Goal: Task Accomplishment & Management: Manage account settings

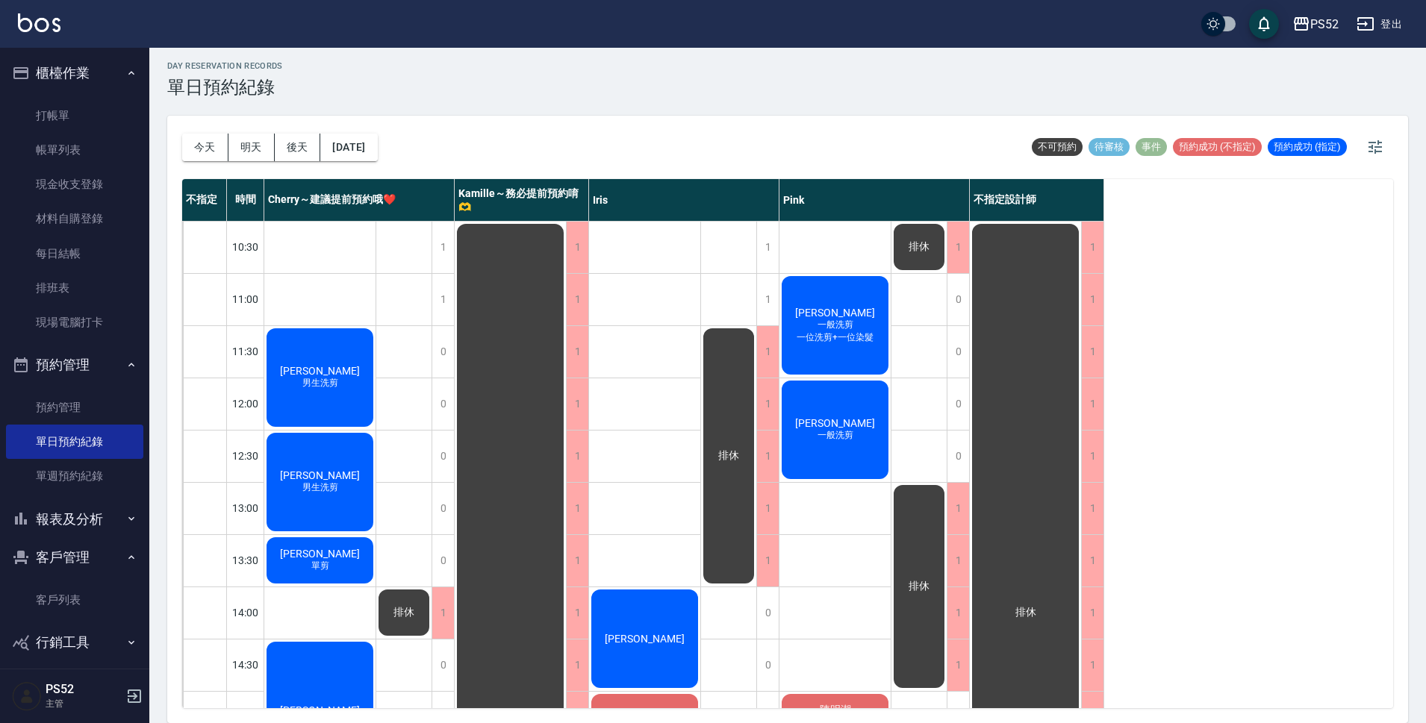
scroll to position [571, 0]
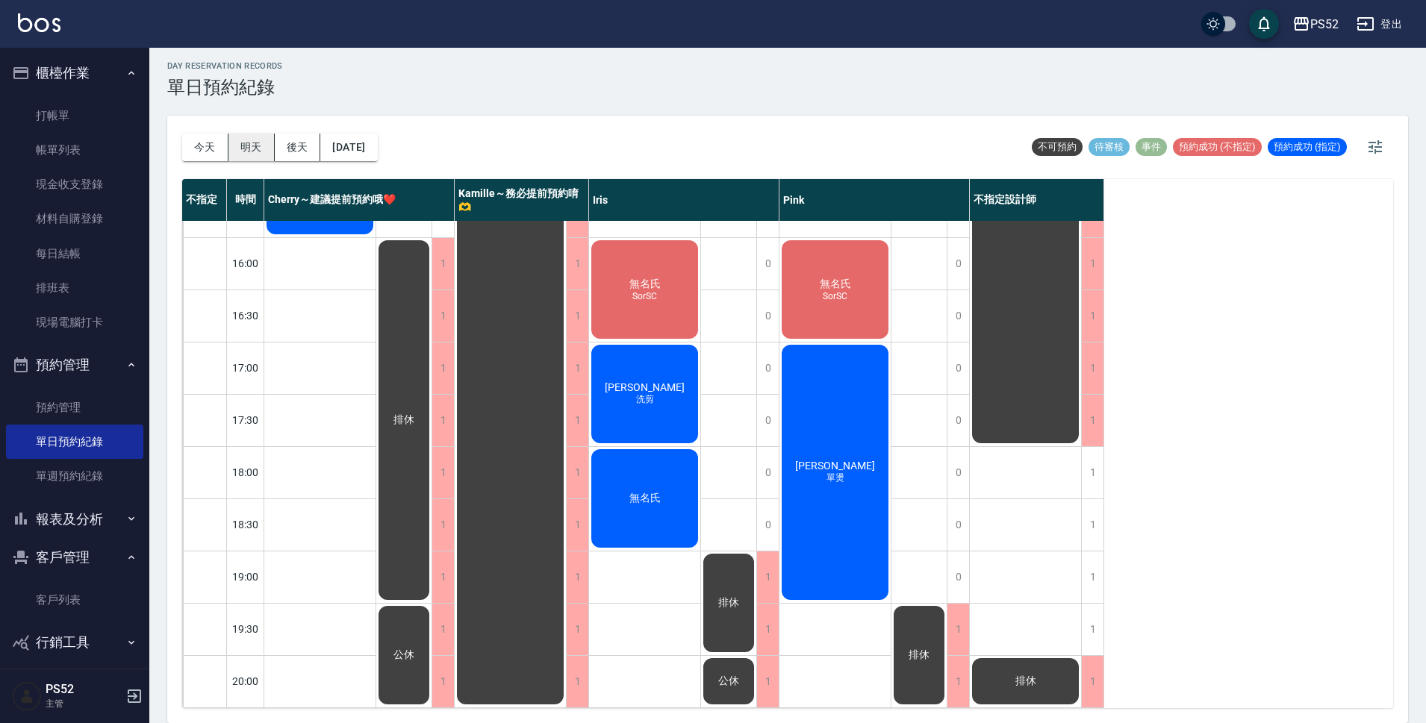
click at [240, 141] on button "明天" at bounding box center [251, 148] width 46 height 28
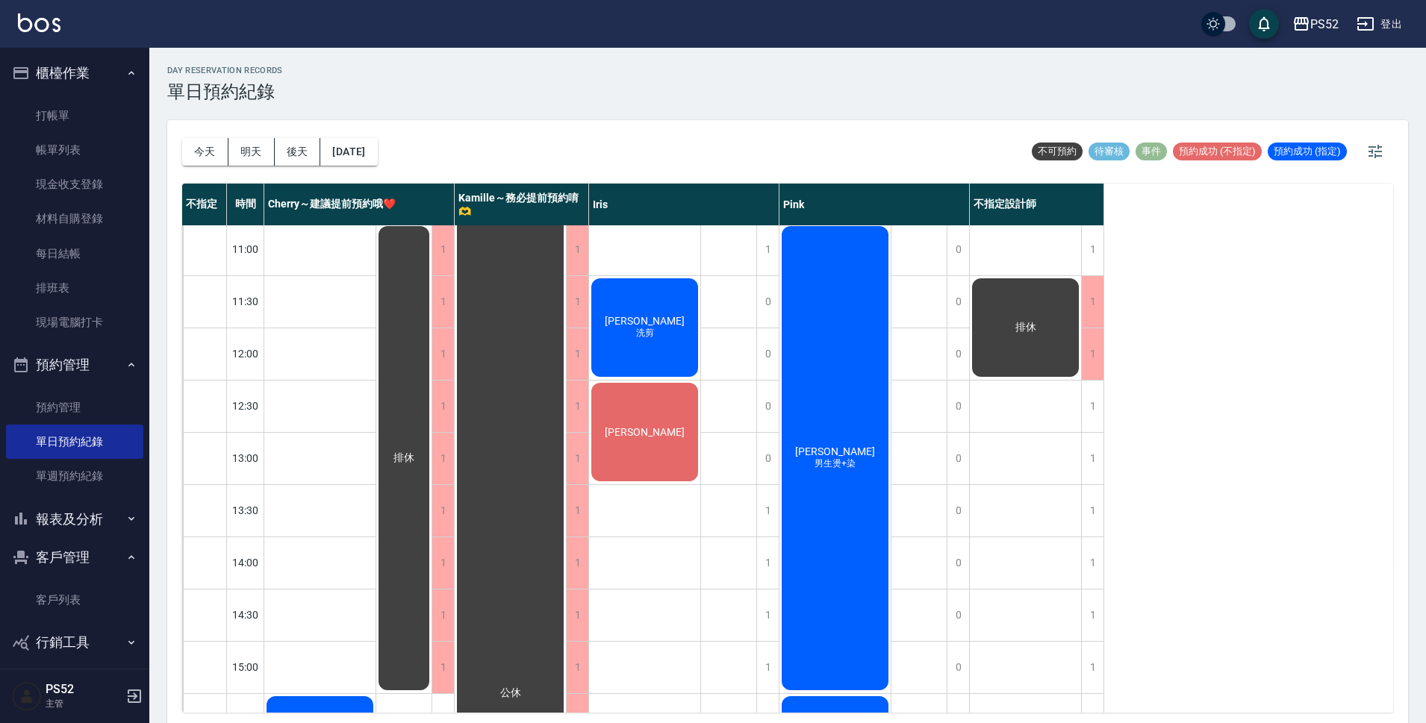
scroll to position [75, 0]
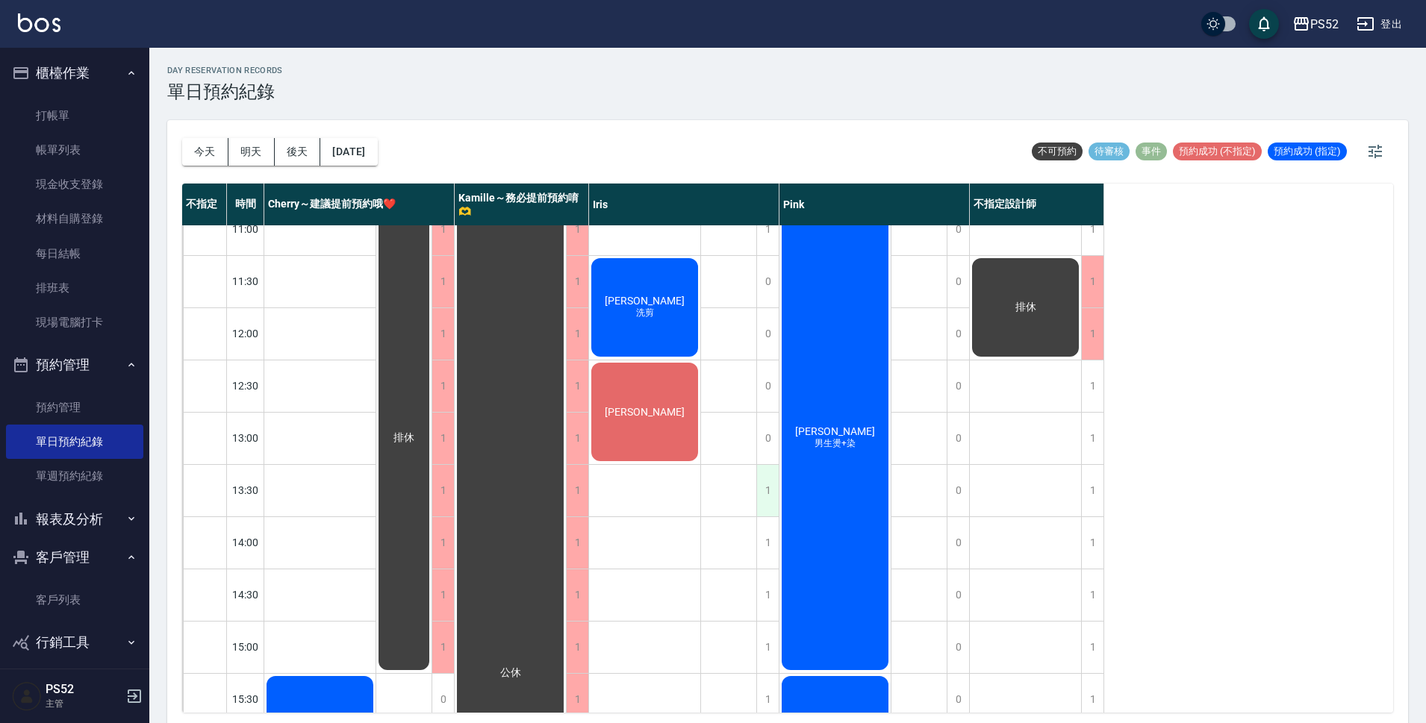
click at [761, 496] on div "1" at bounding box center [767, 491] width 22 height 52
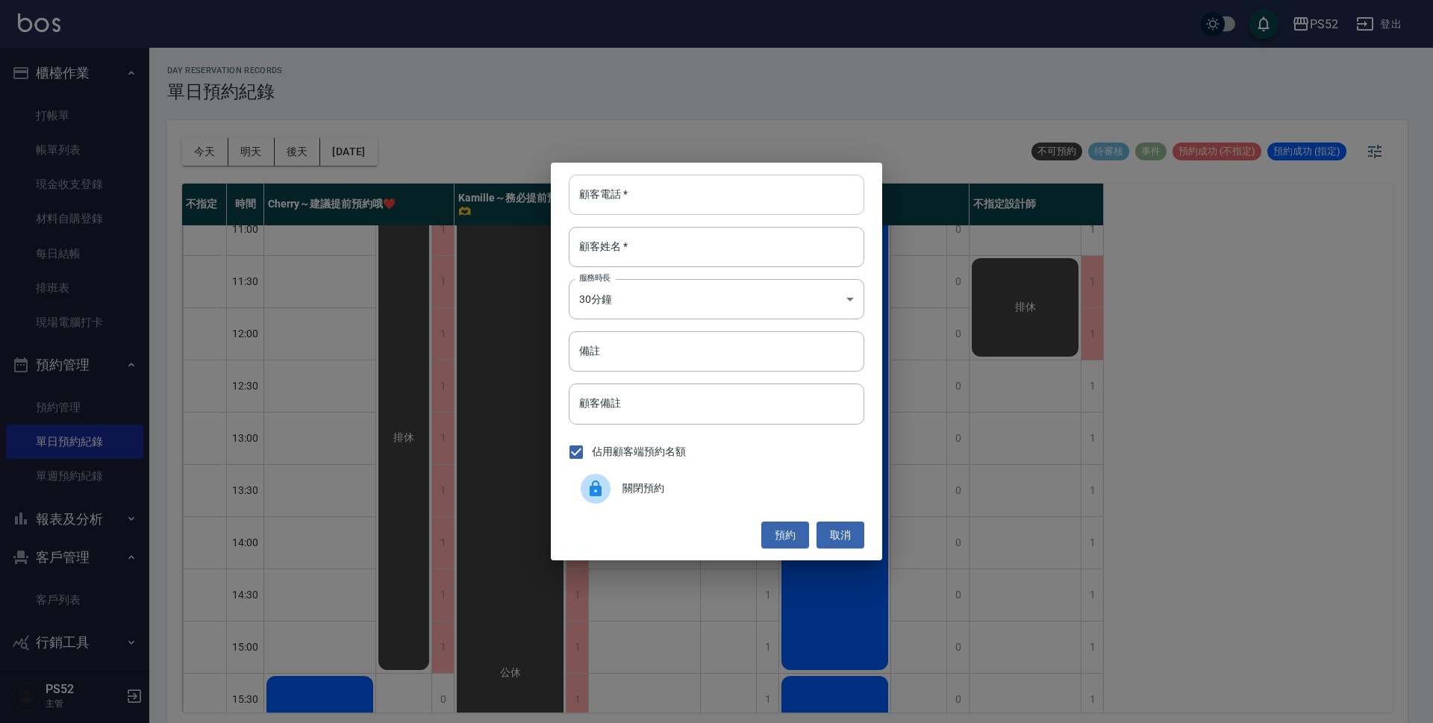
click at [669, 205] on input "顧客電話   *" at bounding box center [717, 195] width 296 height 40
click at [671, 202] on input "0982593818" at bounding box center [717, 195] width 296 height 40
type input "0982593818"
click at [676, 235] on input "顧客姓名   *" at bounding box center [717, 247] width 296 height 40
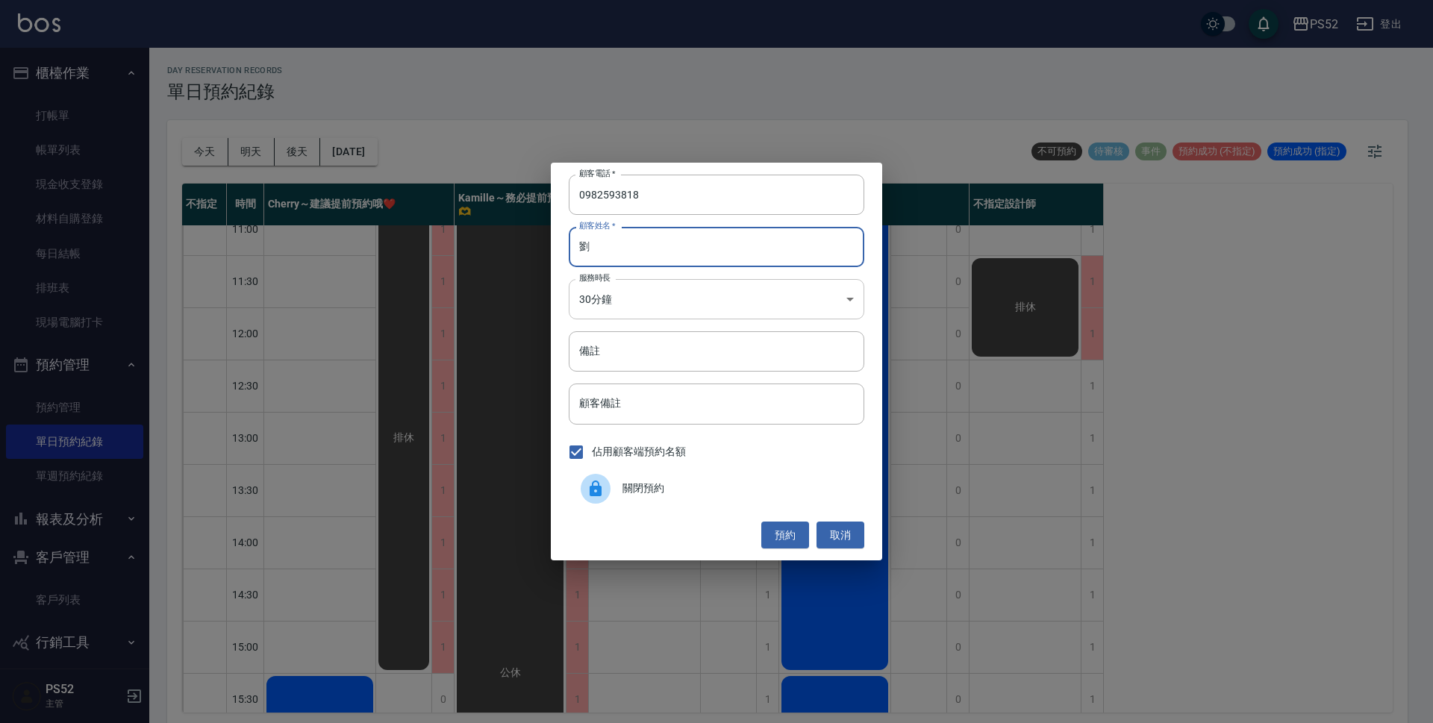
type input "劉"
click at [626, 305] on body "PS52 登出 櫃檯作業 打帳單 帳單列表 現金收支登錄 材料自購登錄 每日結帳 排班表 現場電腦打卡 預約管理 預約管理 單日預約紀錄 單週預約紀錄 報表及…" at bounding box center [716, 364] width 1433 height 728
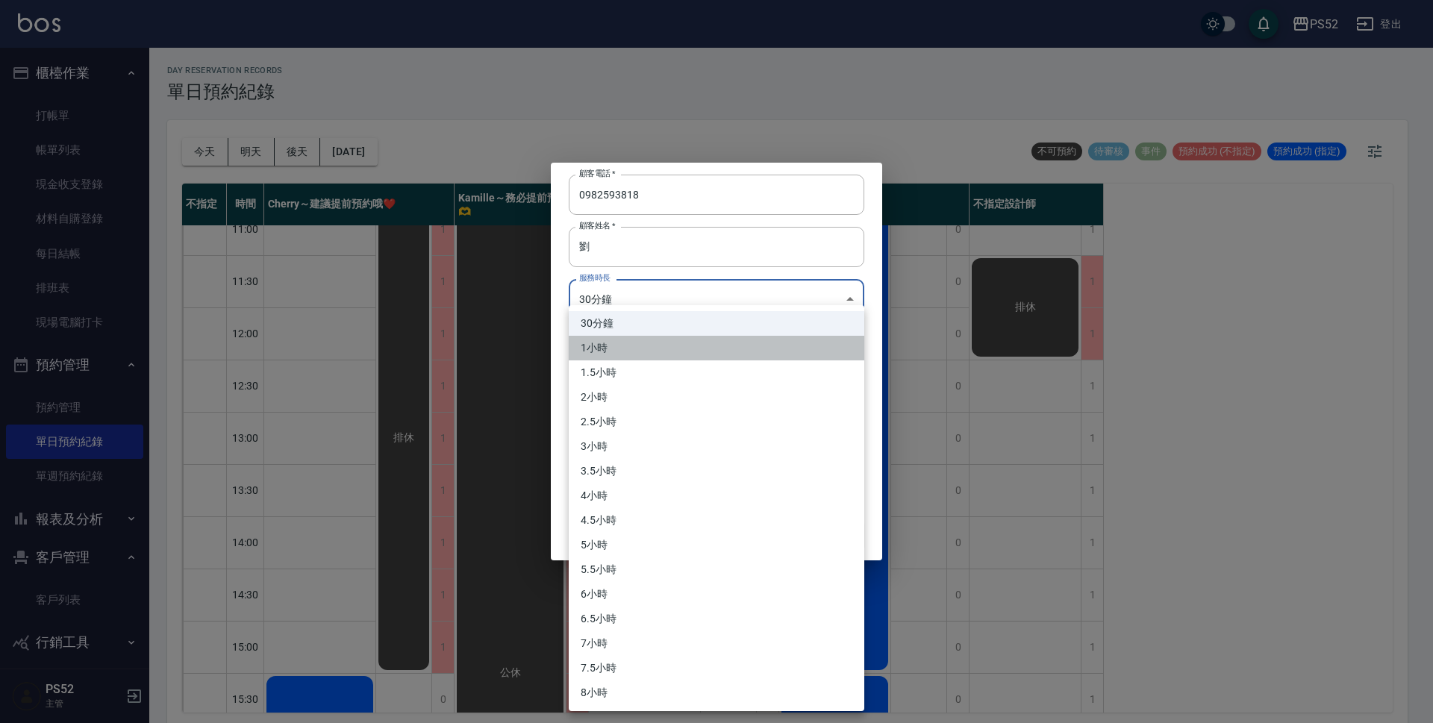
click at [591, 355] on li "1小時" at bounding box center [717, 348] width 296 height 25
type input "2"
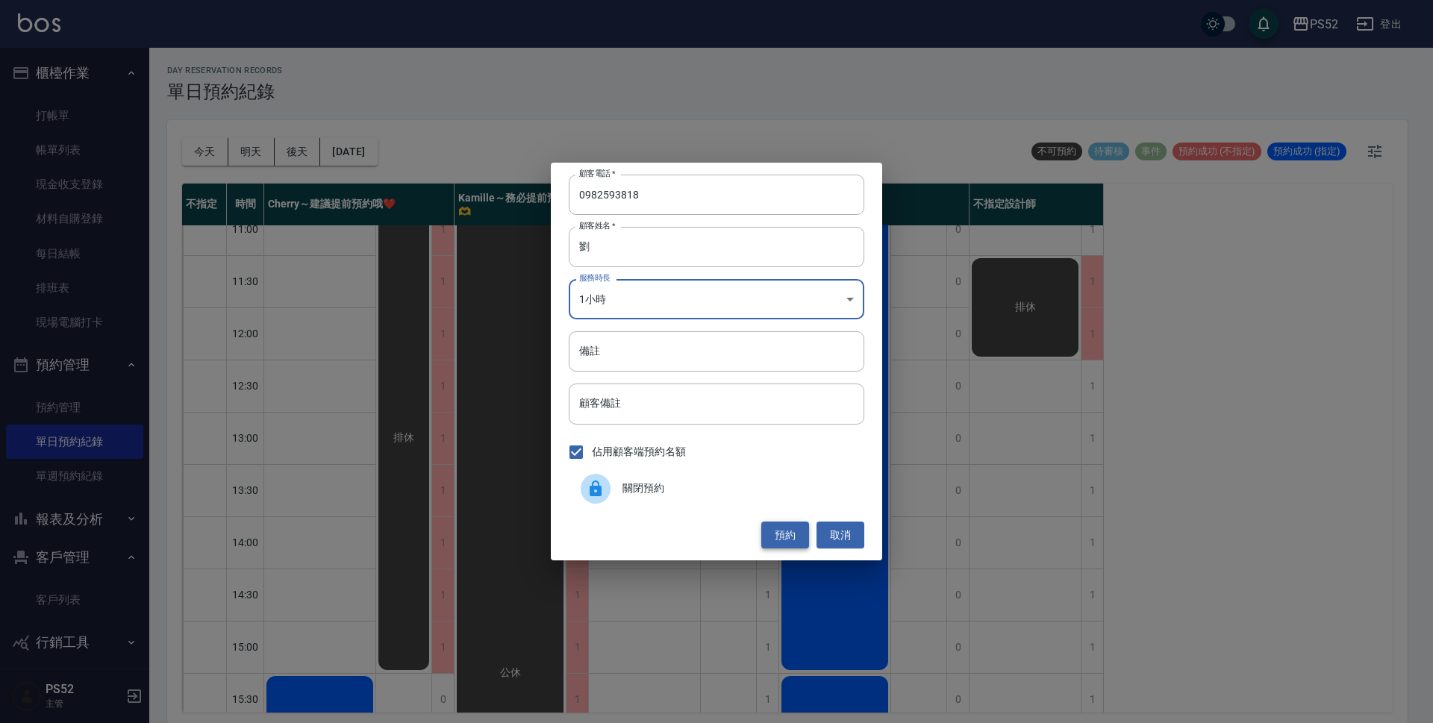
click at [788, 532] on button "預約" at bounding box center [785, 536] width 48 height 28
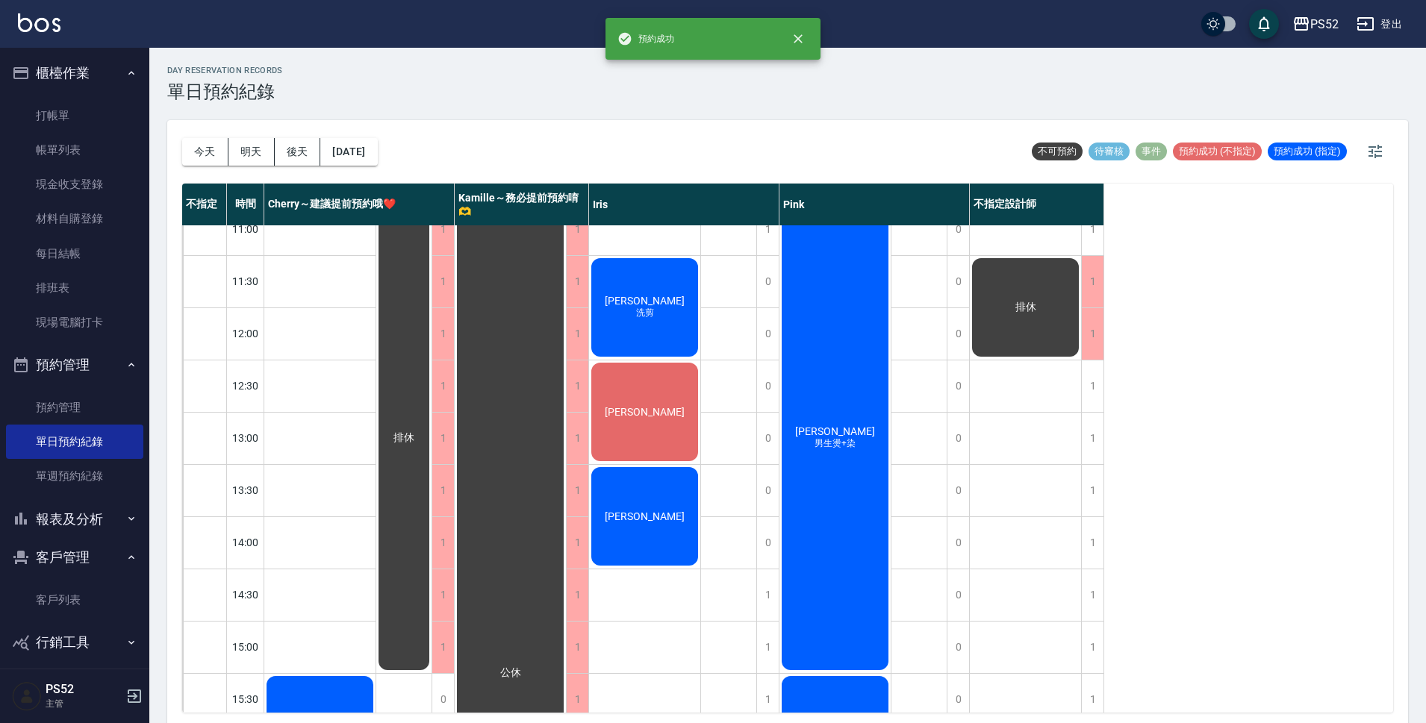
click at [682, 521] on div "劉月亮" at bounding box center [644, 516] width 111 height 103
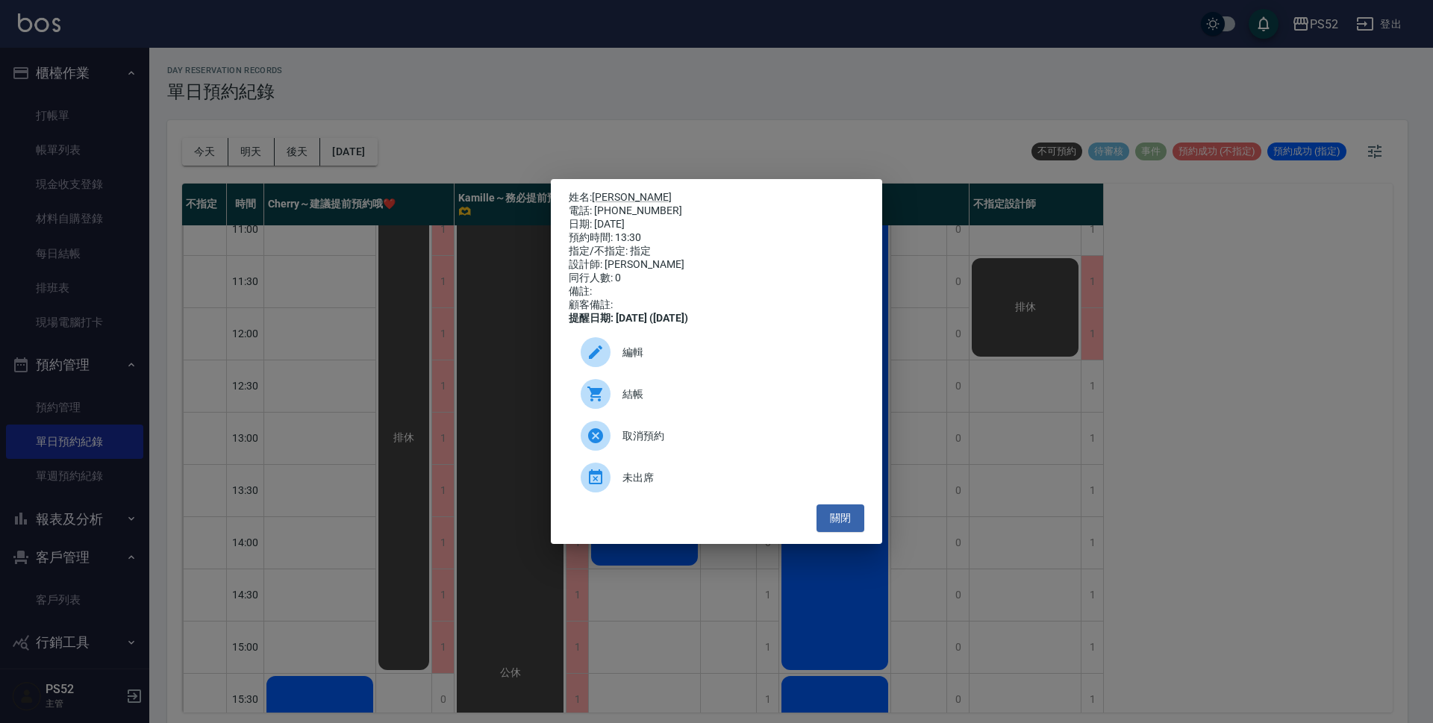
click at [644, 361] on span "編輯" at bounding box center [738, 353] width 230 height 16
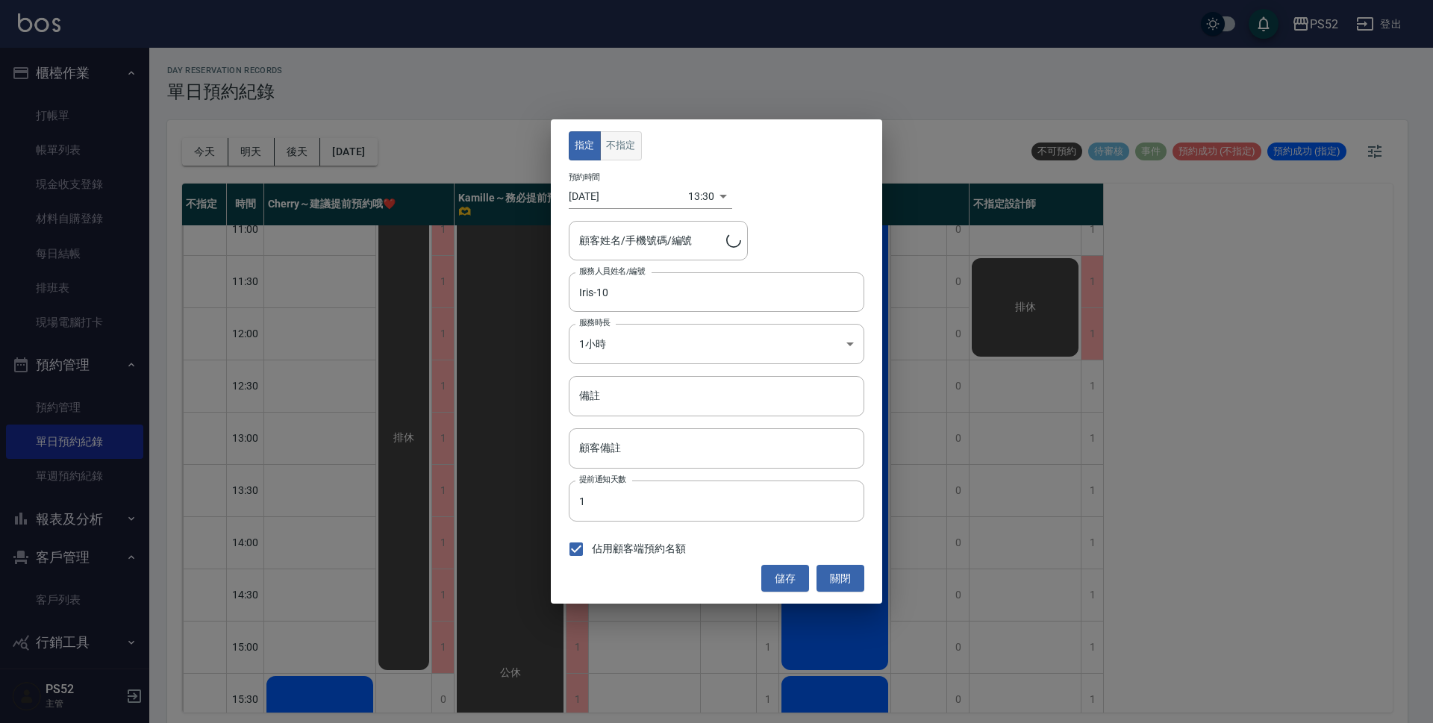
type input "劉月亮/0982593818/B0982593818"
click at [630, 137] on button "不指定" at bounding box center [621, 145] width 42 height 29
click at [790, 586] on button "儲存" at bounding box center [785, 579] width 48 height 28
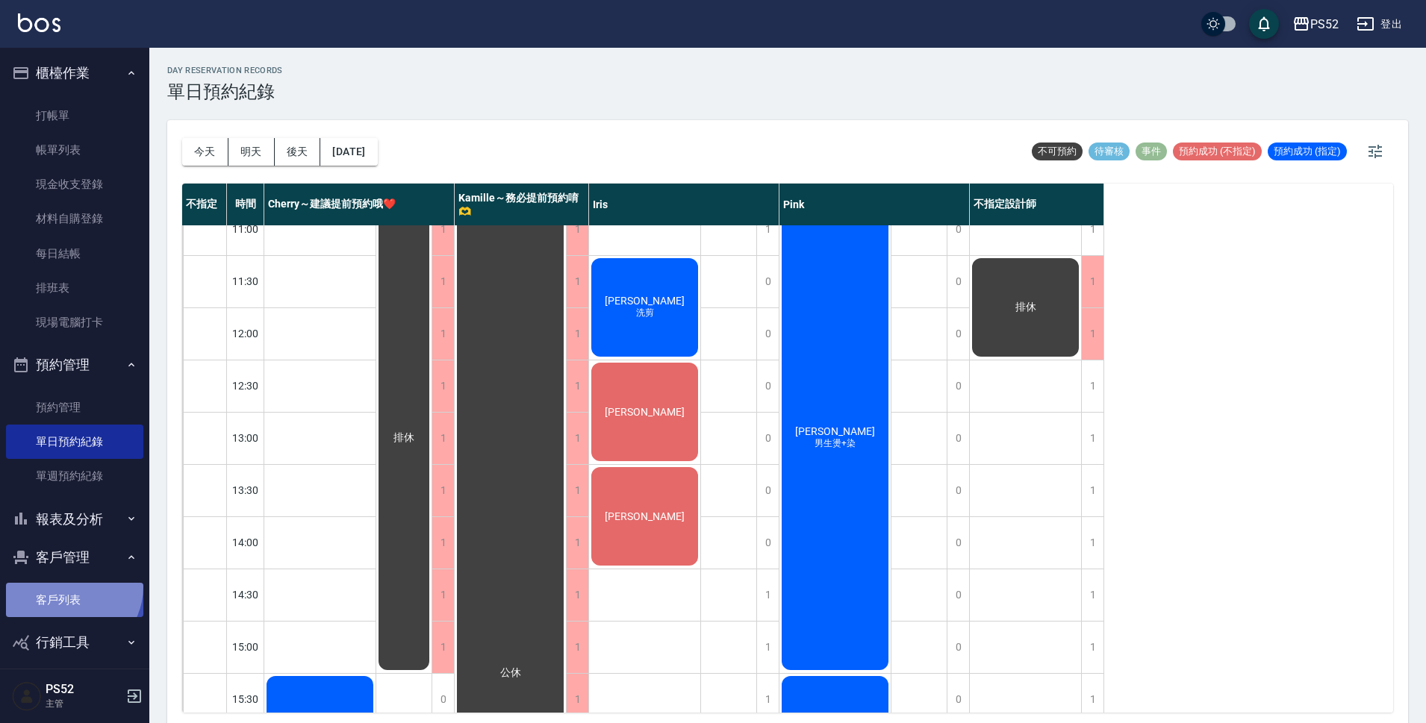
click at [69, 587] on link "客戶列表" at bounding box center [74, 600] width 137 height 34
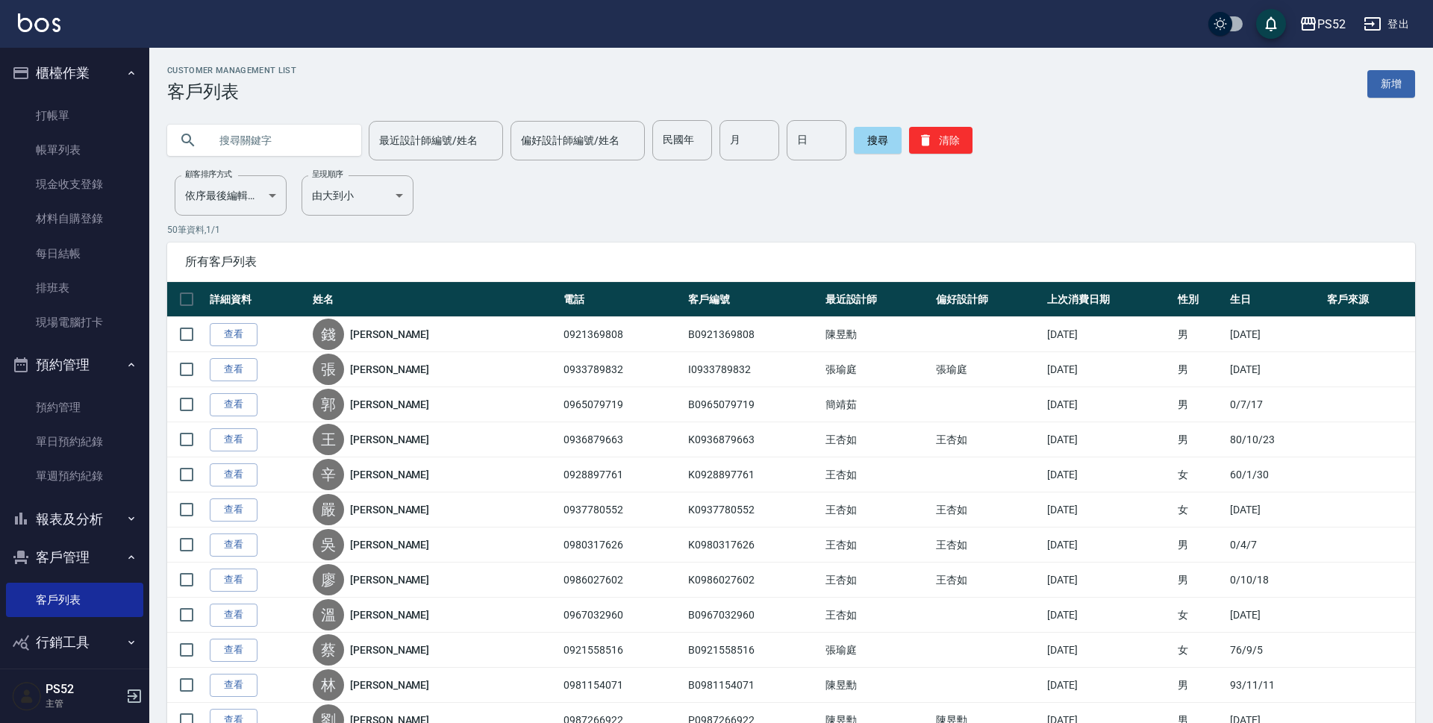
click at [255, 140] on input "text" at bounding box center [279, 140] width 140 height 40
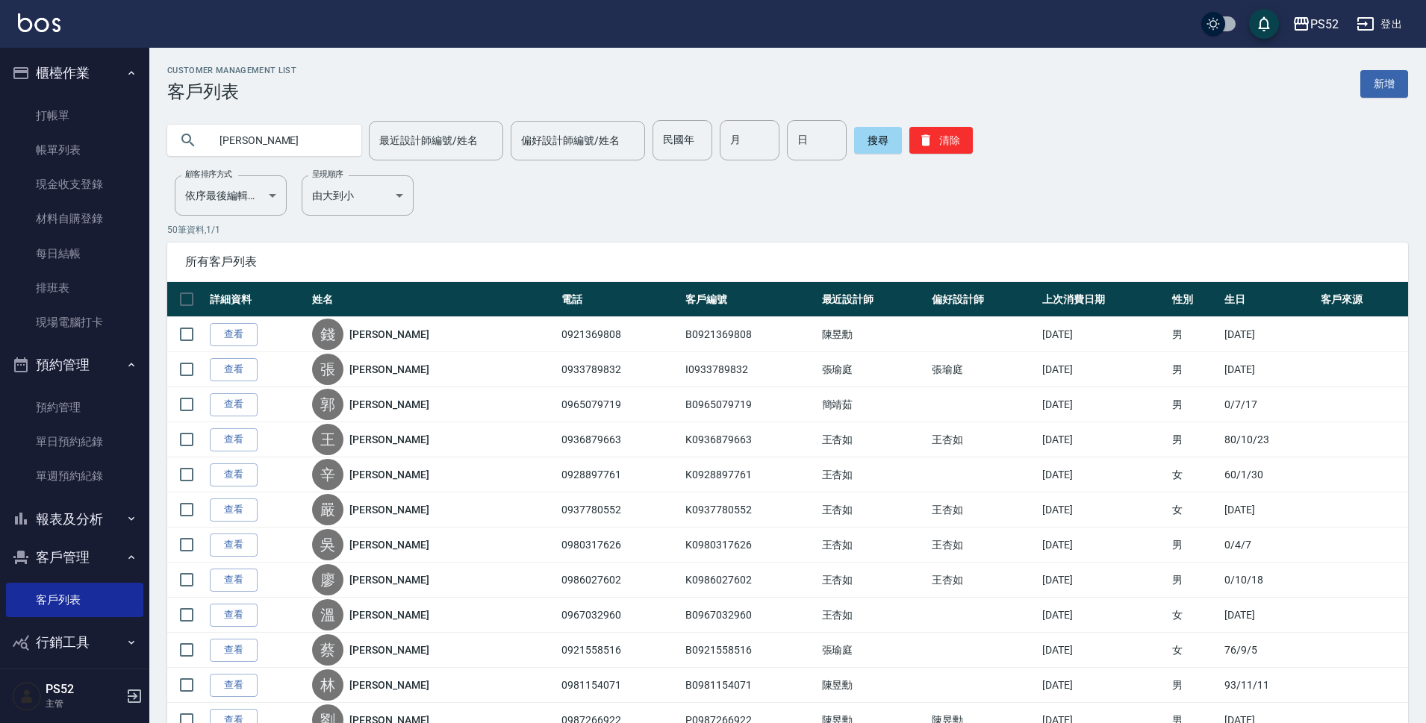
type input "庭臻"
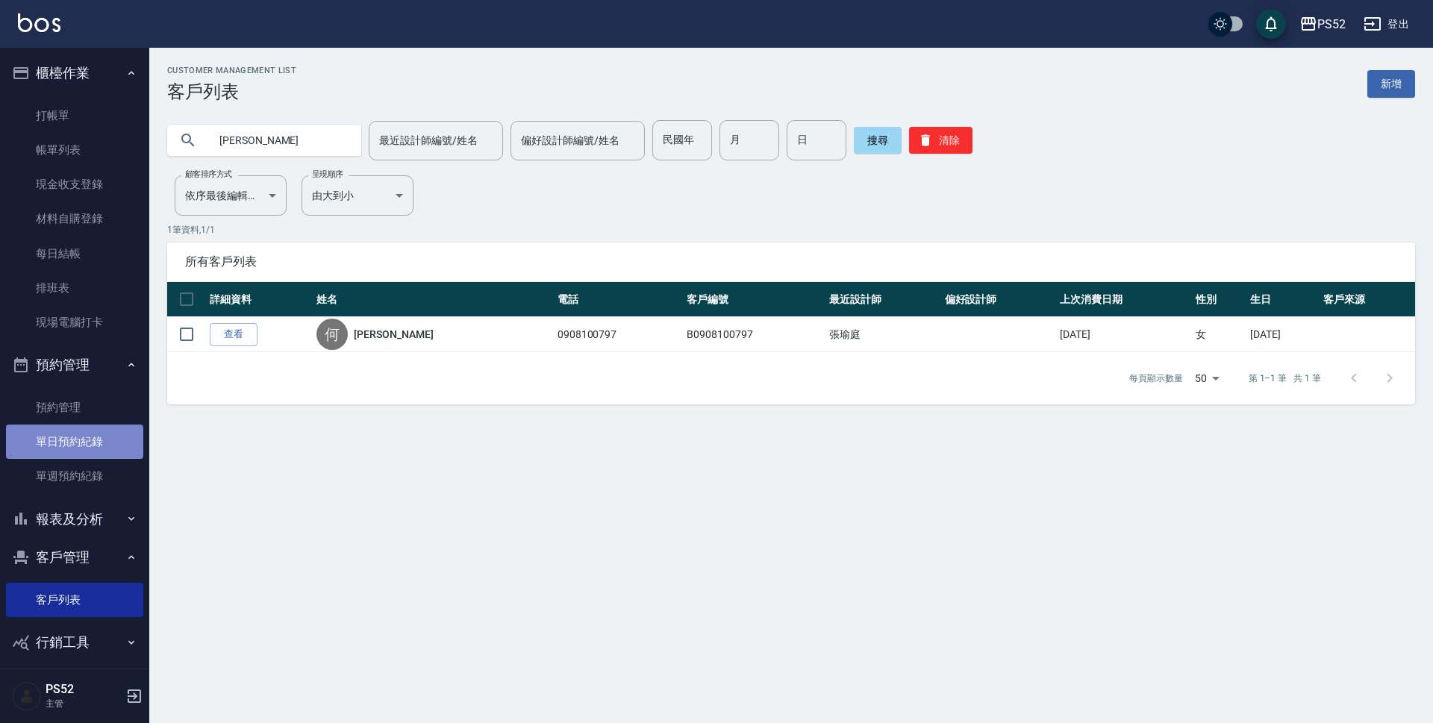
click at [77, 445] on link "單日預約紀錄" at bounding box center [74, 442] width 137 height 34
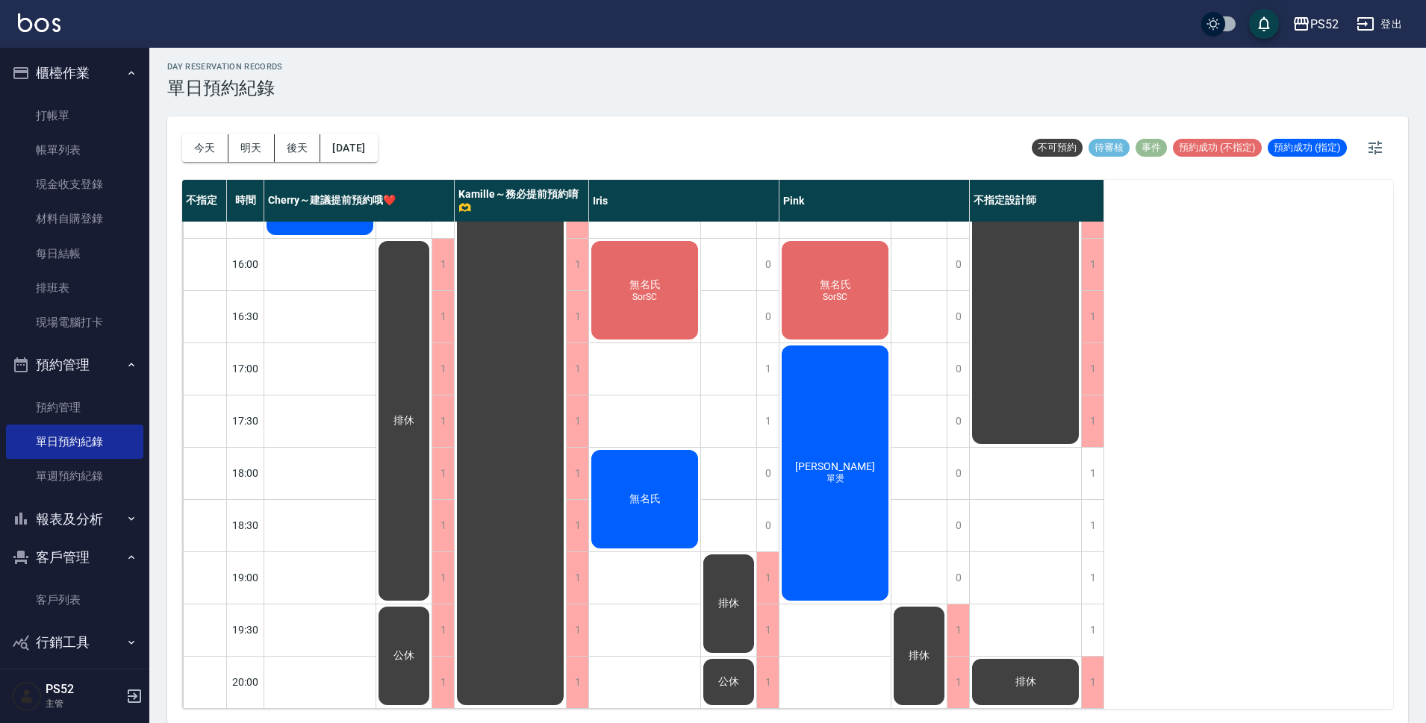
scroll to position [4, 0]
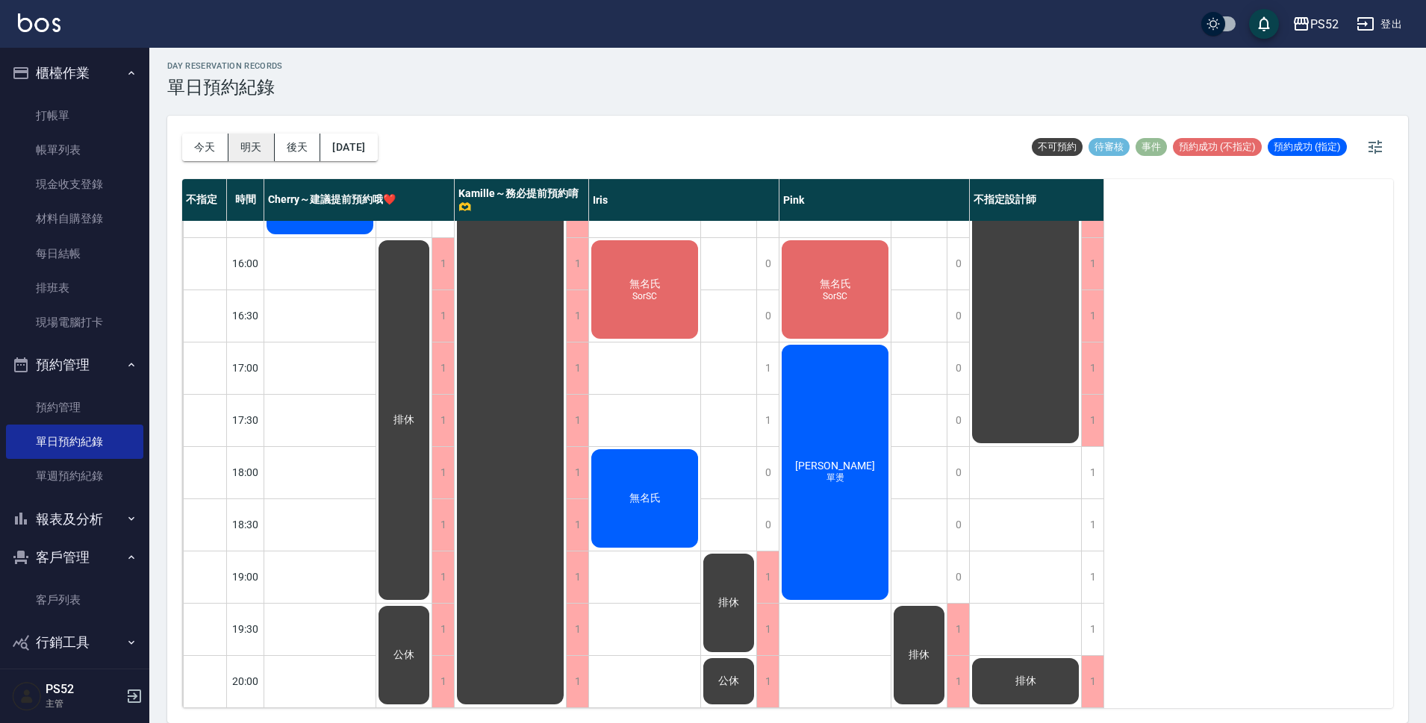
click at [248, 141] on button "明天" at bounding box center [251, 148] width 46 height 28
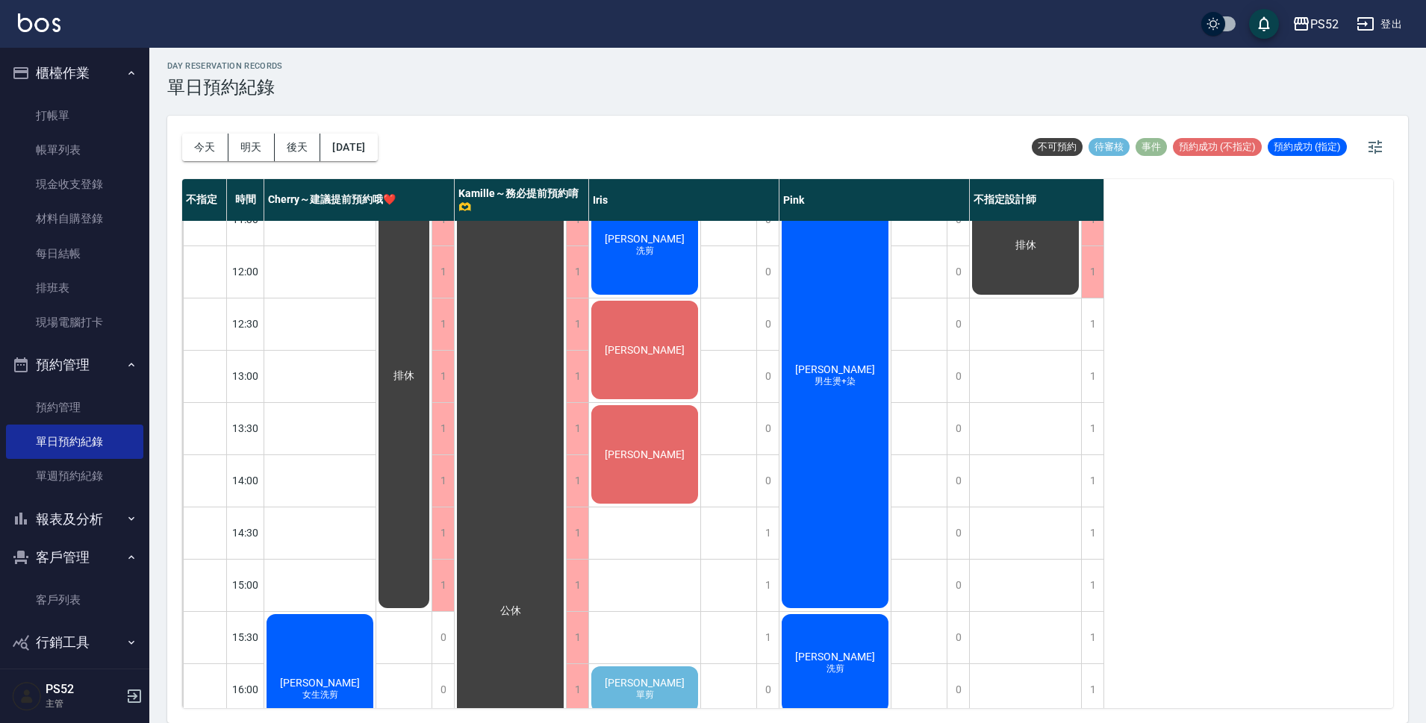
scroll to position [123, 0]
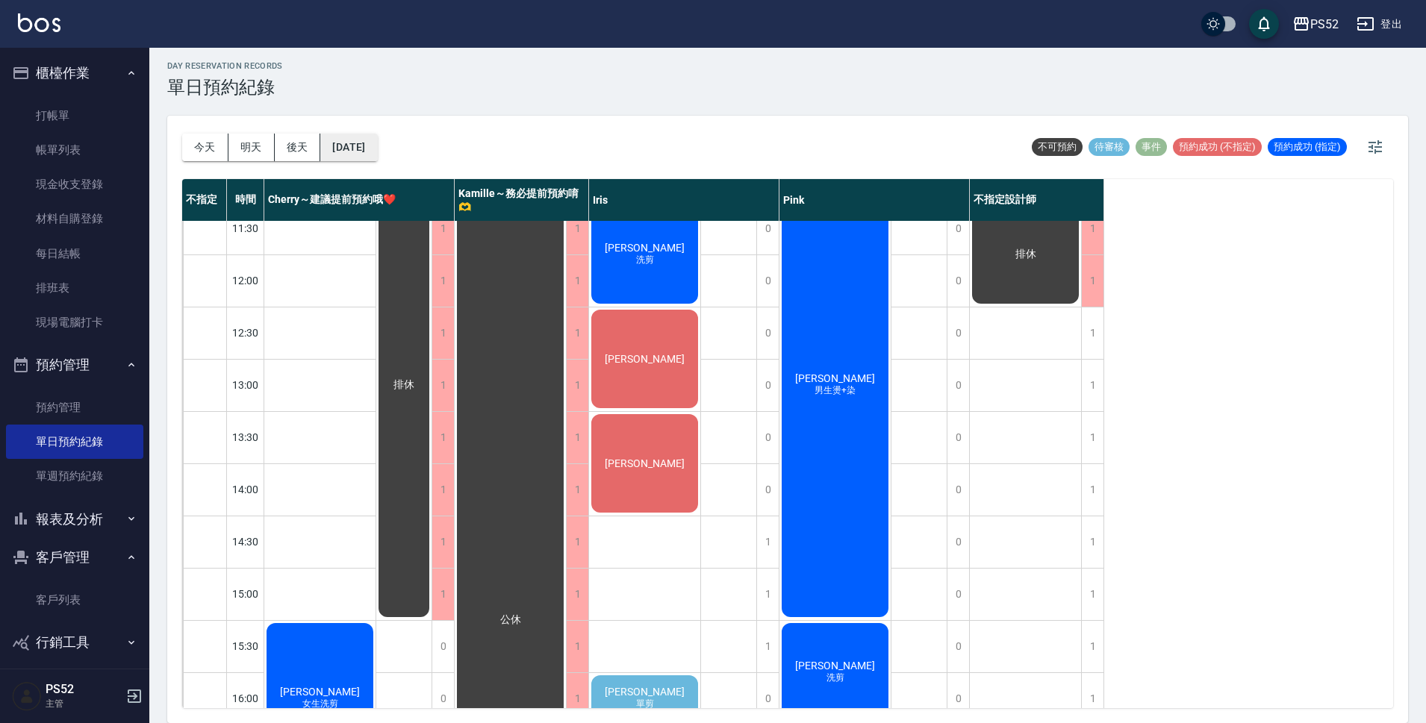
click at [342, 149] on button "2025/09/15" at bounding box center [348, 148] width 57 height 28
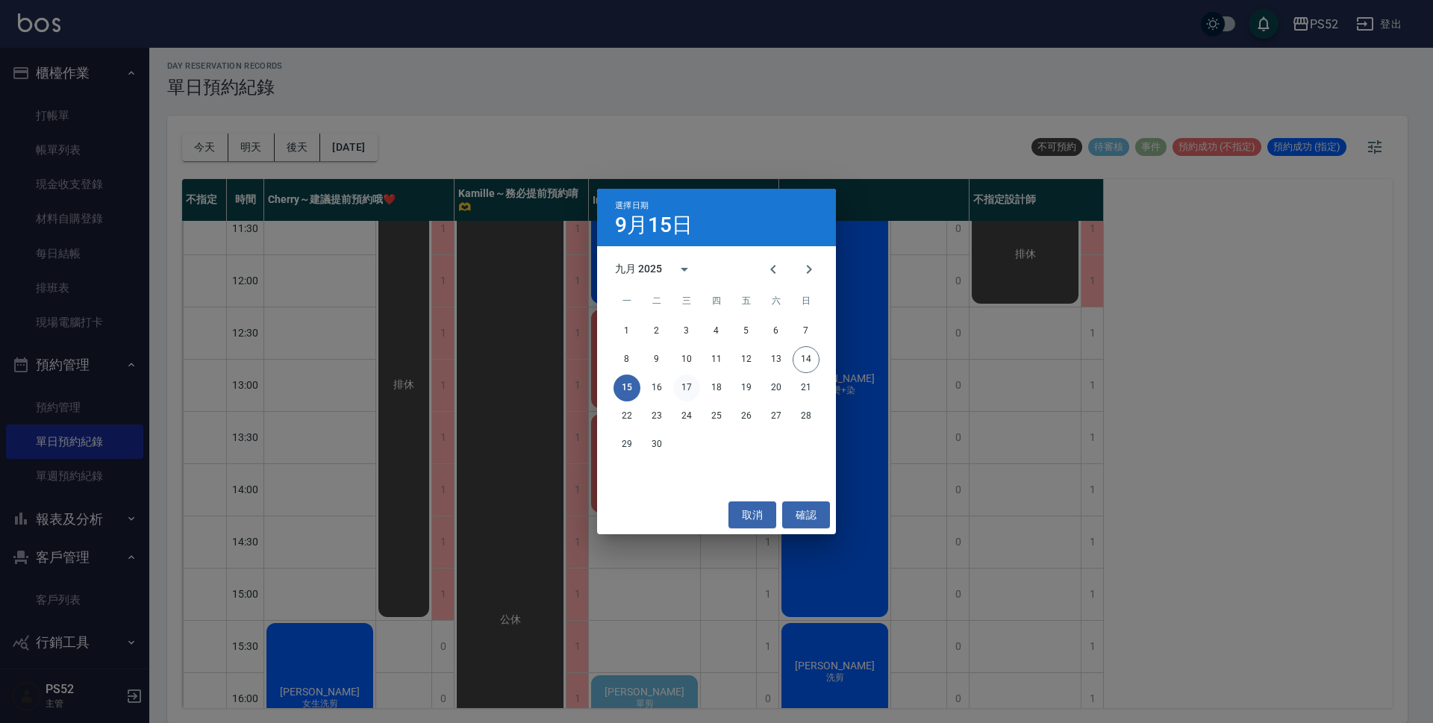
click at [693, 391] on button "17" at bounding box center [686, 388] width 27 height 27
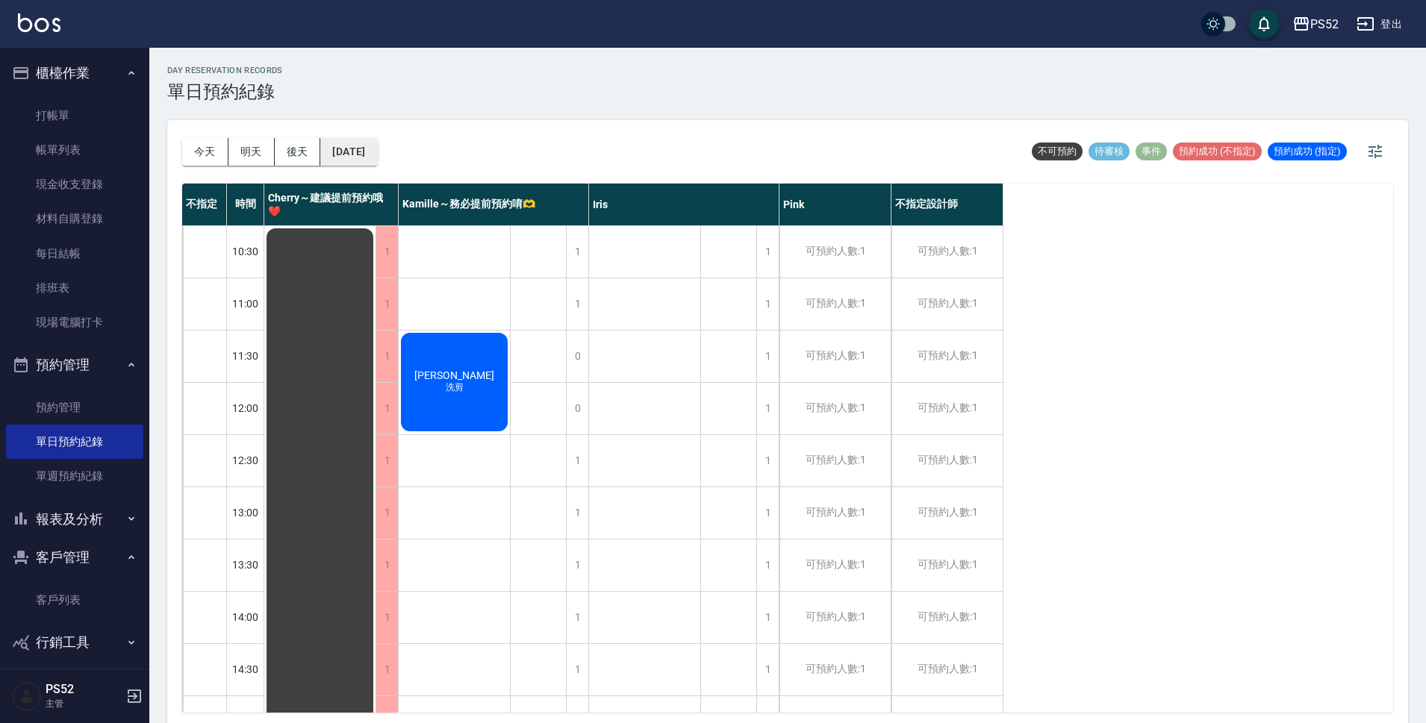
click at [377, 158] on button "2025/09/17" at bounding box center [348, 152] width 57 height 28
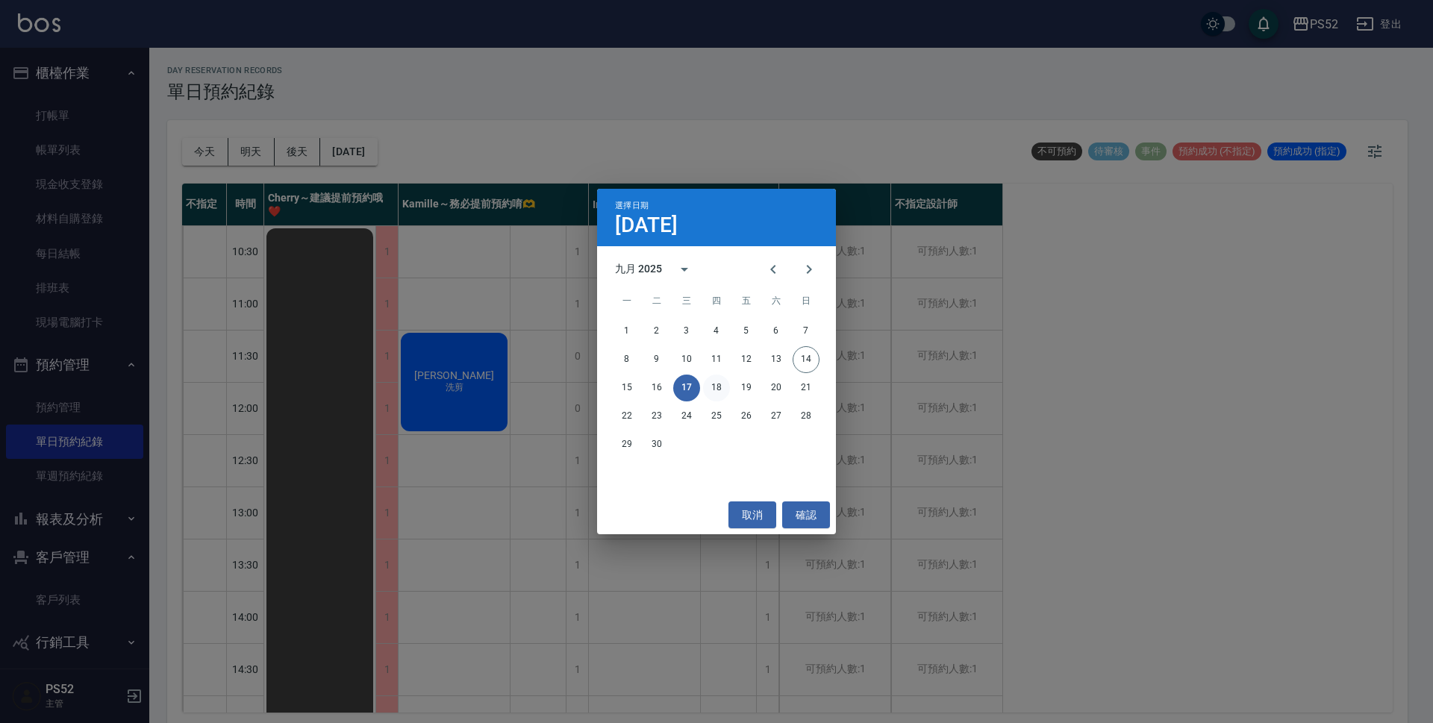
click at [726, 391] on button "18" at bounding box center [716, 388] width 27 height 27
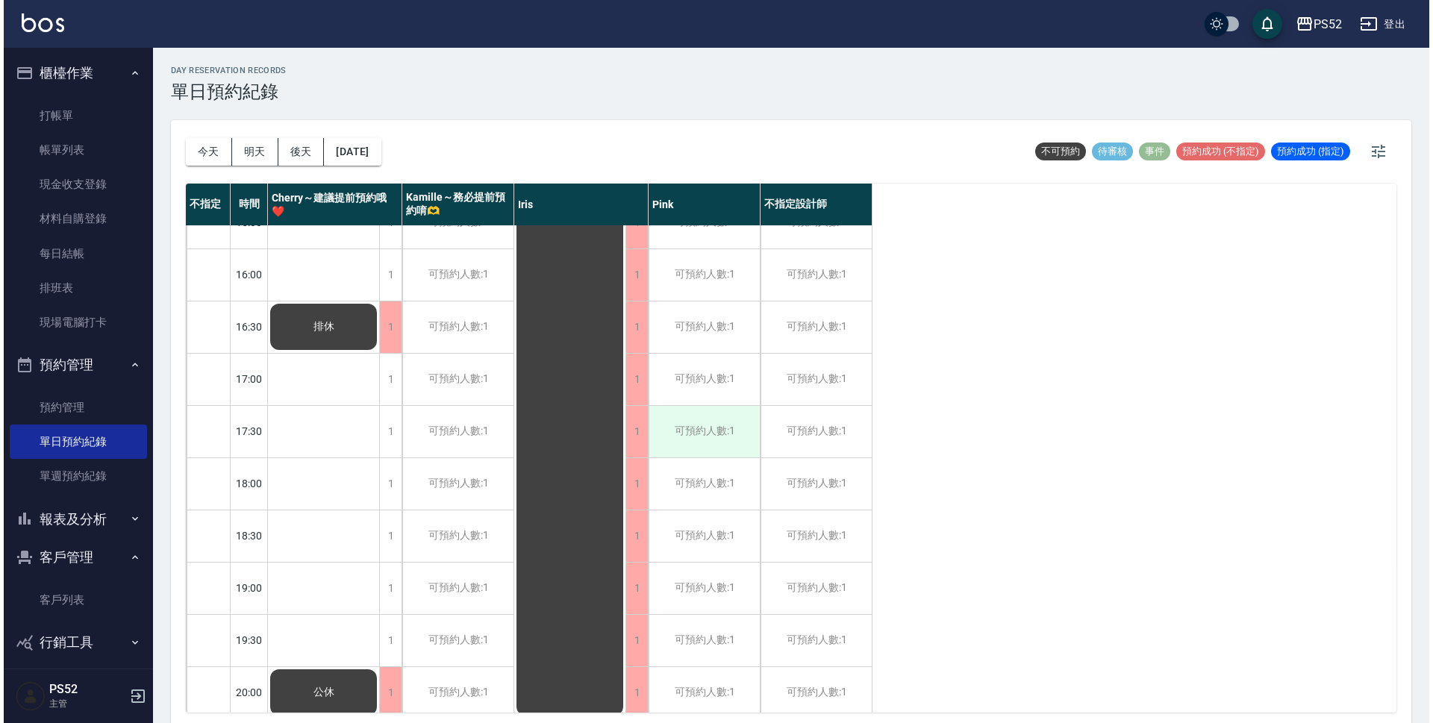
scroll to position [571, 0]
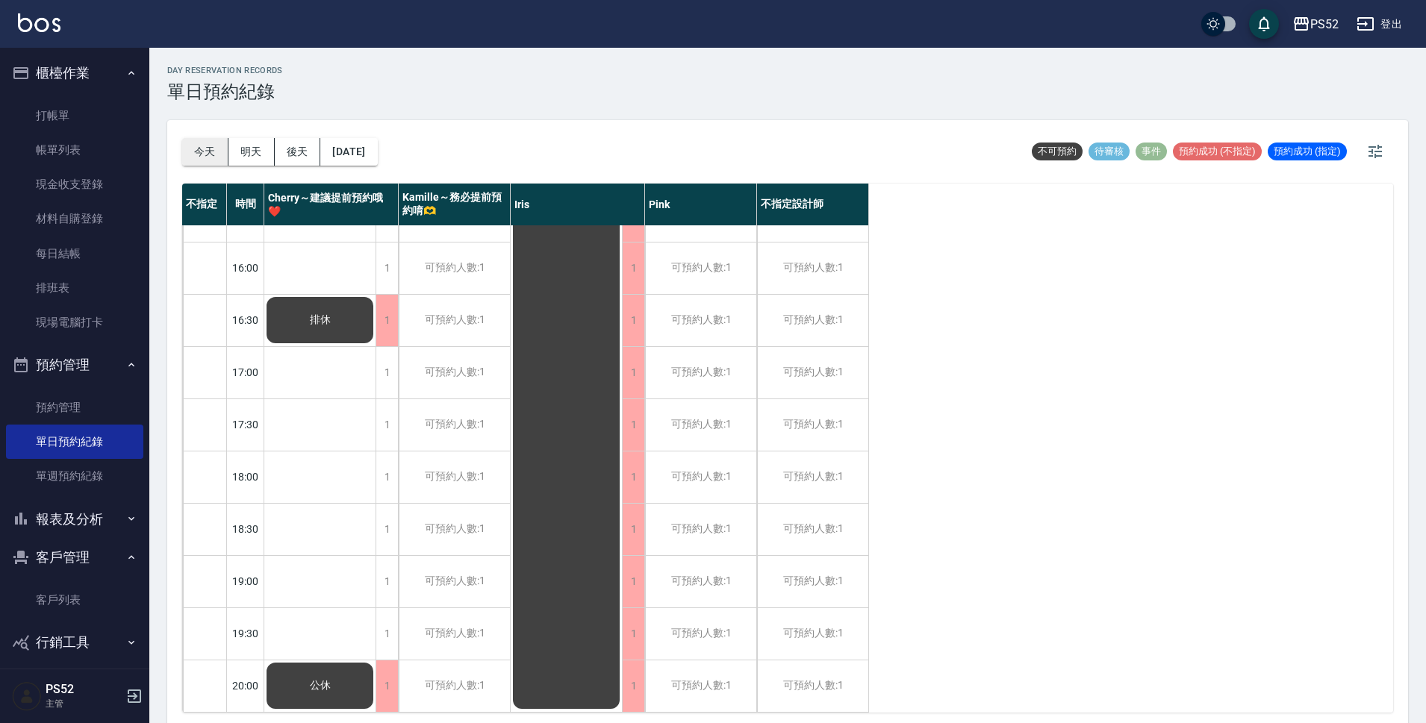
click at [208, 149] on button "今天" at bounding box center [205, 152] width 46 height 28
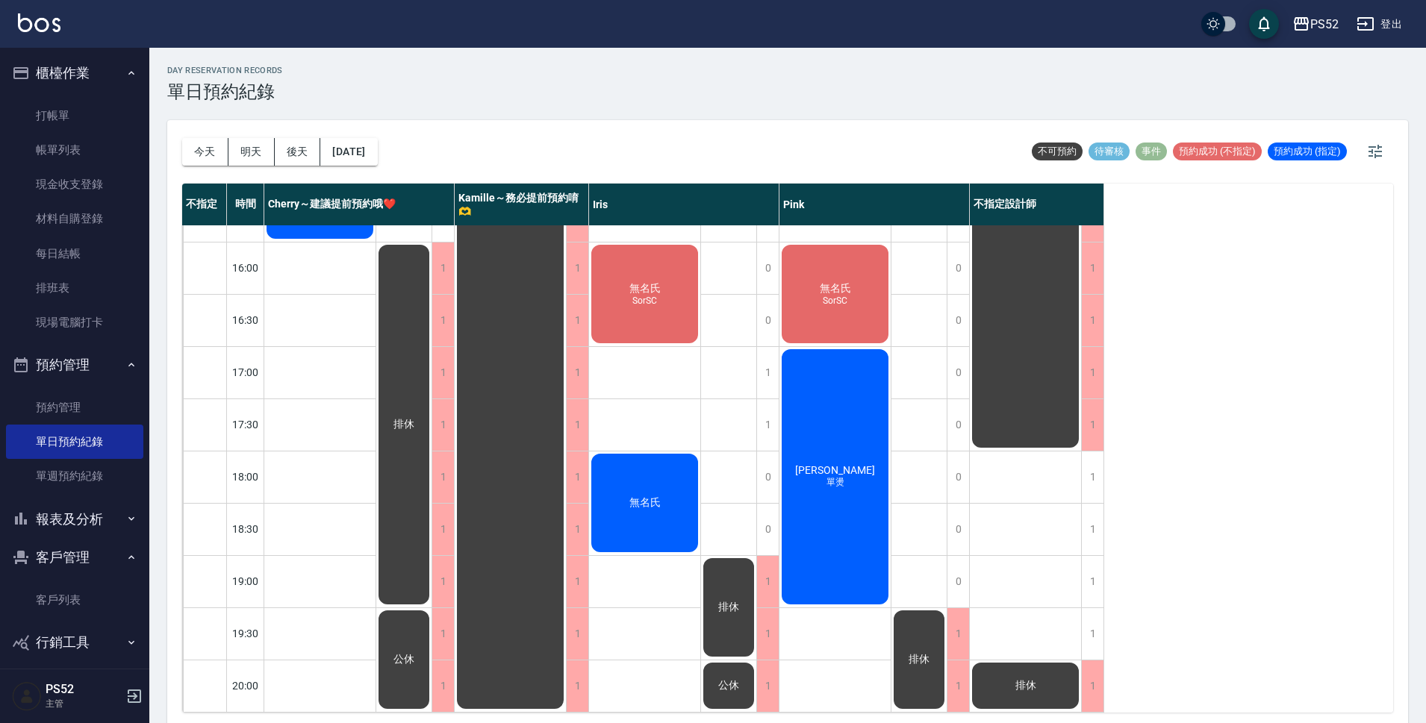
click at [794, 425] on div "陳名人 單燙" at bounding box center [834, 477] width 111 height 260
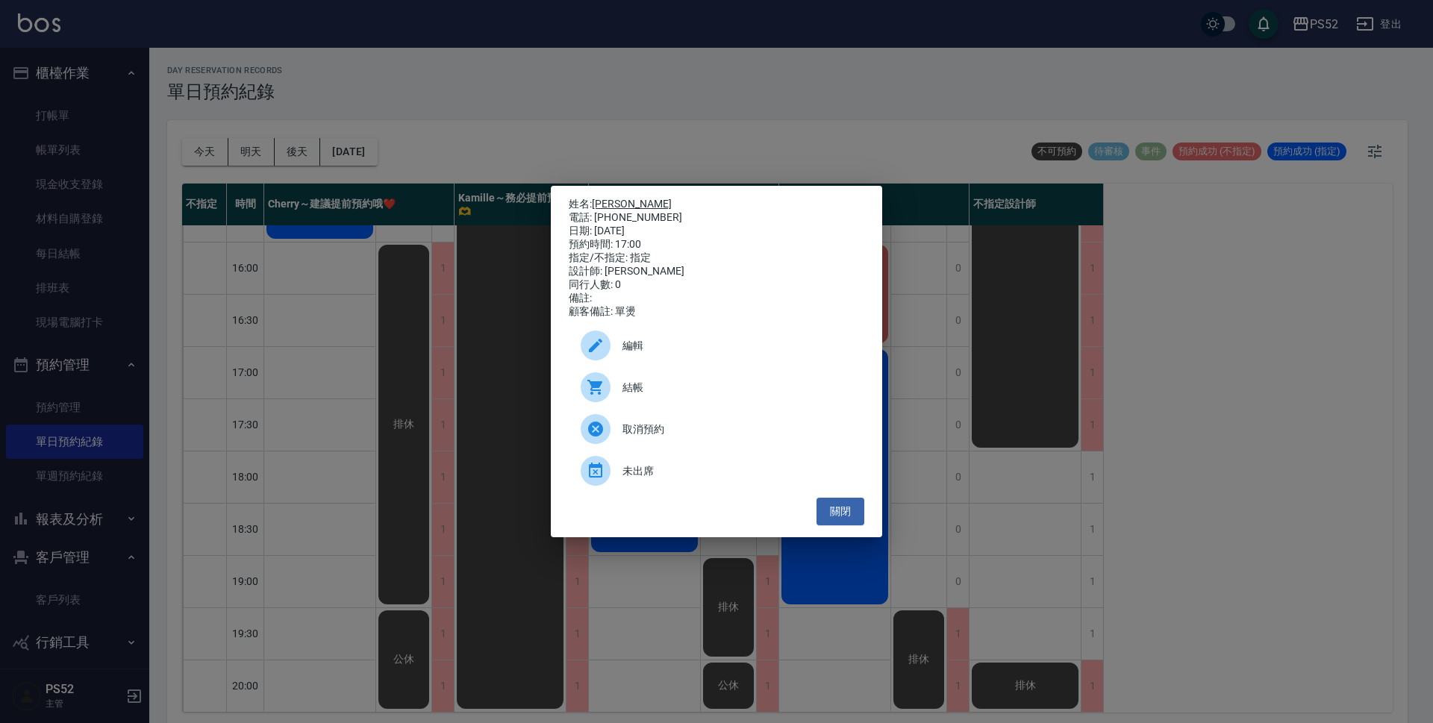
click at [617, 202] on link "[PERSON_NAME]" at bounding box center [632, 204] width 80 height 12
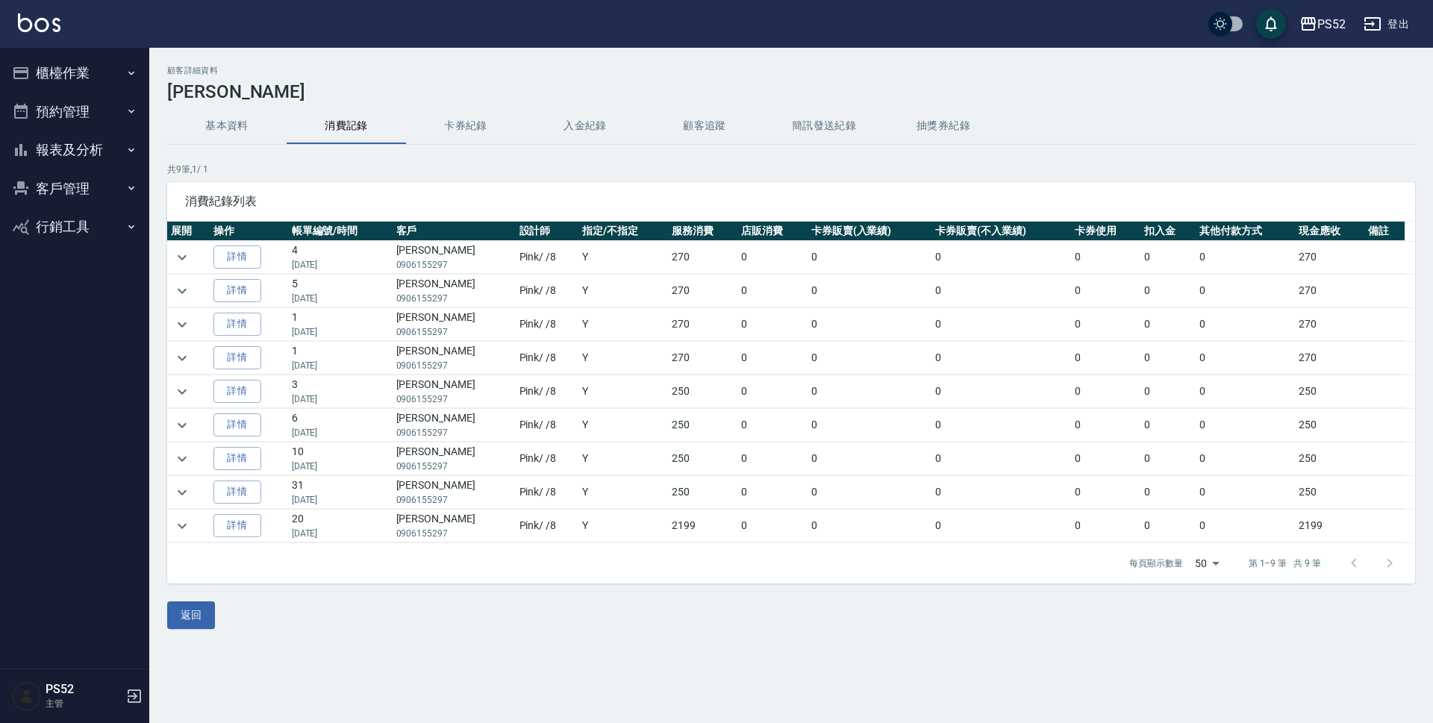
click at [236, 129] on button "基本資料" at bounding box center [226, 126] width 119 height 36
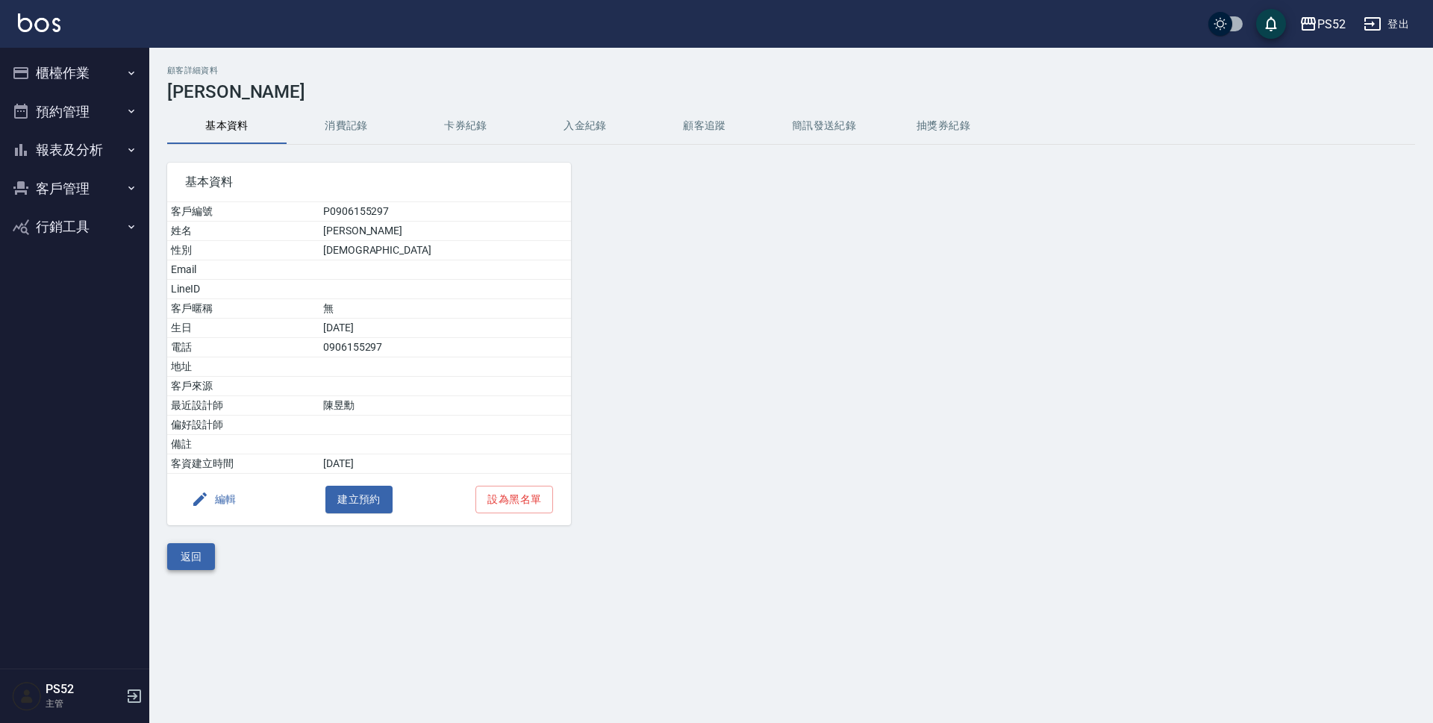
click at [192, 549] on button "返回" at bounding box center [191, 557] width 48 height 28
